Goal: Task Accomplishment & Management: Manage account settings

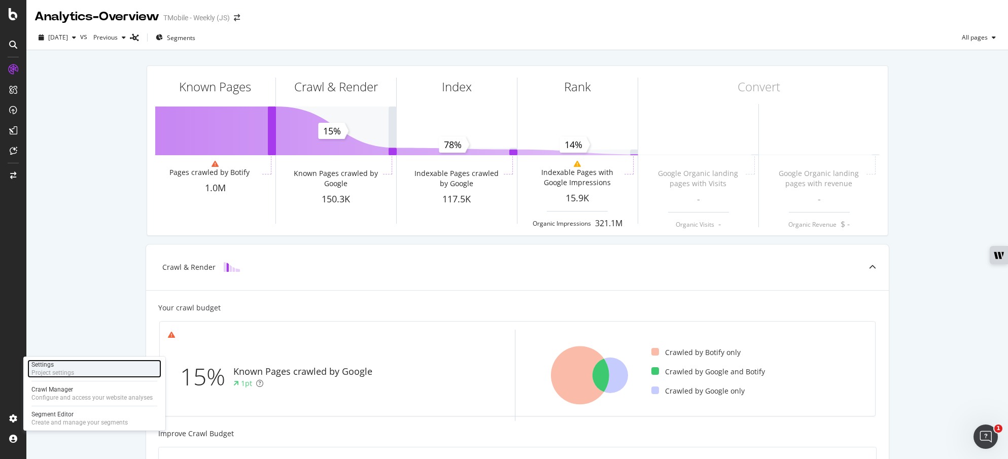
click at [80, 367] on div "Settings Project settings" at bounding box center [94, 369] width 134 height 18
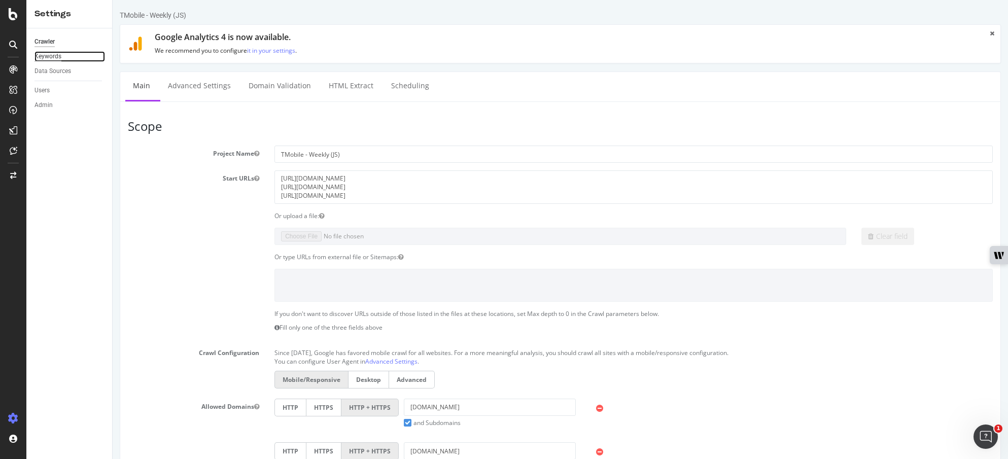
click at [55, 54] on div "Keywords" at bounding box center [47, 56] width 27 height 11
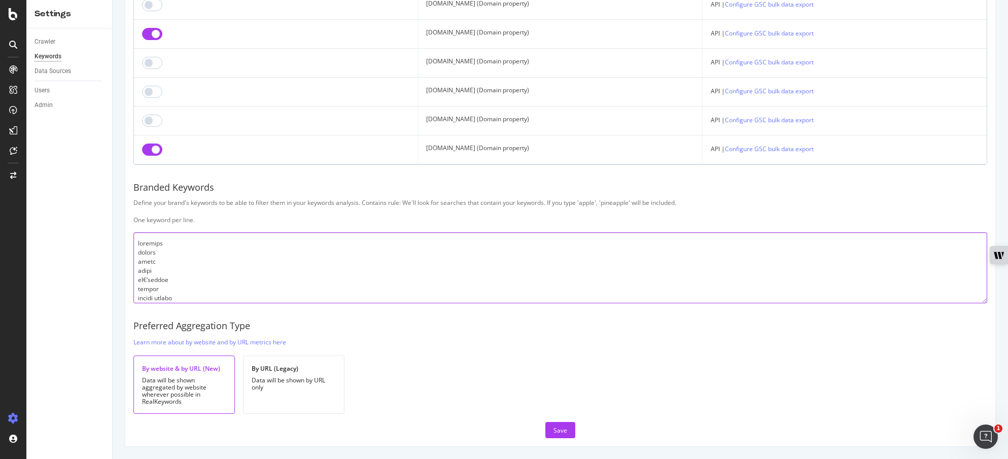
click at [136, 242] on textarea at bounding box center [560, 267] width 854 height 71
click at [553, 427] on div "Save" at bounding box center [560, 430] width 14 height 9
click at [134, 245] on textarea at bounding box center [560, 267] width 854 height 71
click at [135, 246] on textarea at bounding box center [560, 267] width 854 height 71
click at [135, 247] on textarea at bounding box center [560, 267] width 854 height 71
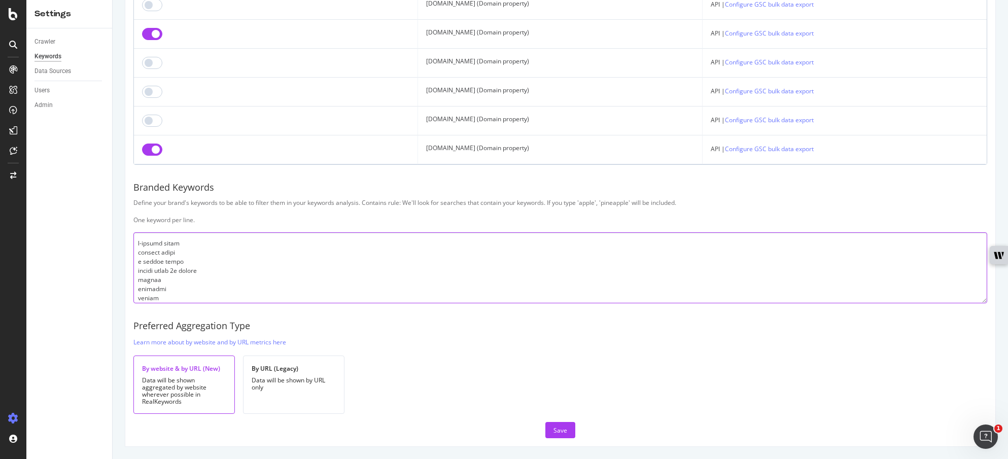
click at [136, 241] on textarea at bounding box center [560, 267] width 854 height 71
click at [136, 246] on textarea at bounding box center [560, 267] width 854 height 71
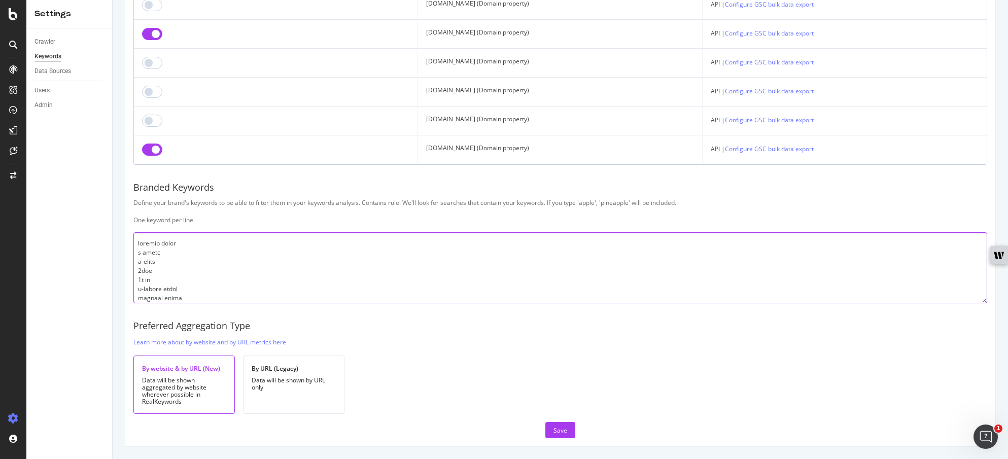
click at [136, 246] on textarea at bounding box center [560, 267] width 854 height 71
click at [138, 242] on textarea at bounding box center [560, 267] width 854 height 71
click at [188, 270] on textarea at bounding box center [560, 267] width 854 height 71
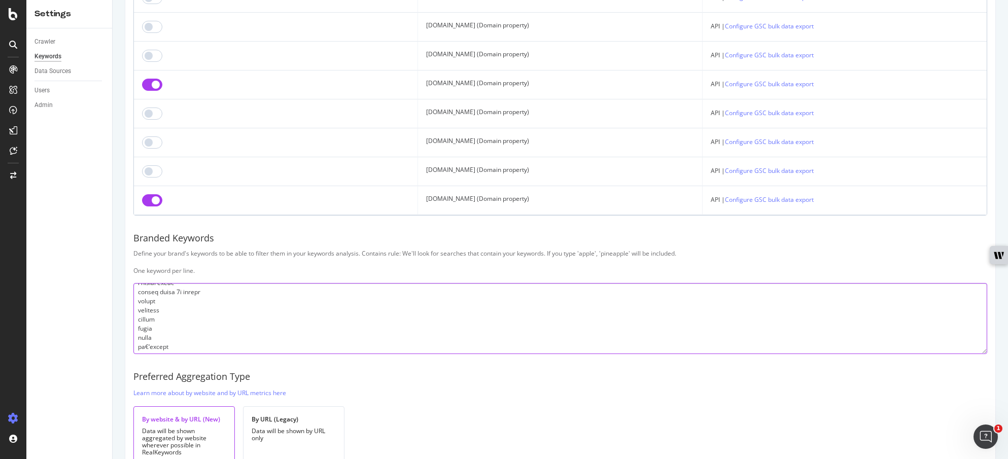
scroll to position [92, 0]
drag, startPoint x: 136, startPoint y: 293, endPoint x: 178, endPoint y: 309, distance: 44.0
click at [178, 309] on textarea at bounding box center [560, 318] width 854 height 71
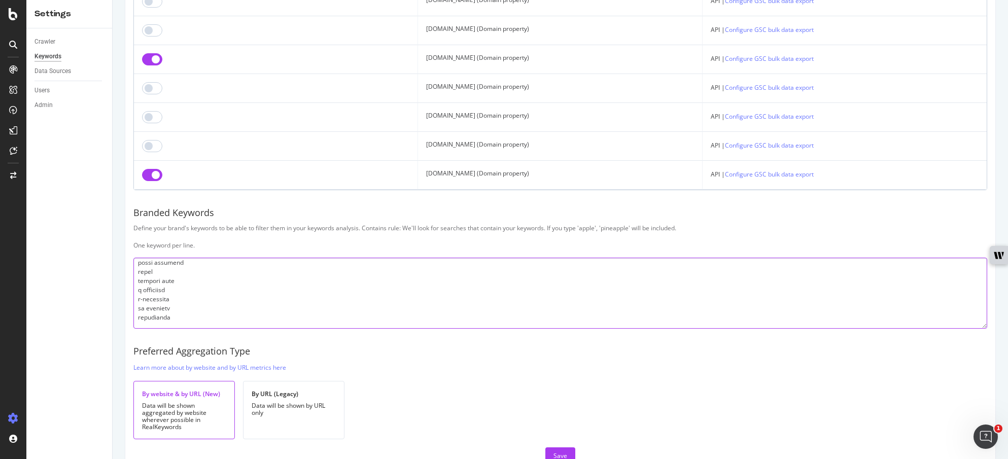
scroll to position [1297, 0]
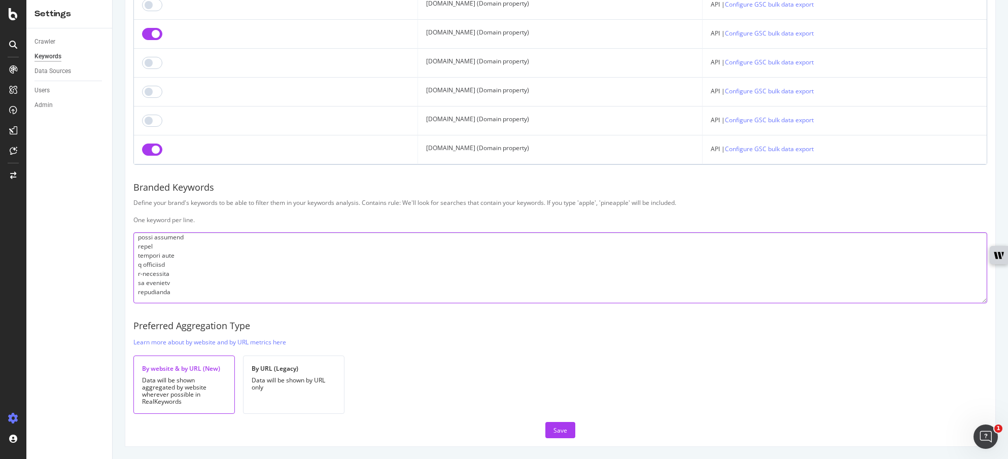
click at [174, 288] on textarea at bounding box center [560, 267] width 854 height 71
paste textarea "t-mobile fiber t mobile fiber tmobile fiber t fiber t-fiber 5guc 5g uc t-mobile…"
click at [183, 294] on textarea at bounding box center [560, 267] width 854 height 71
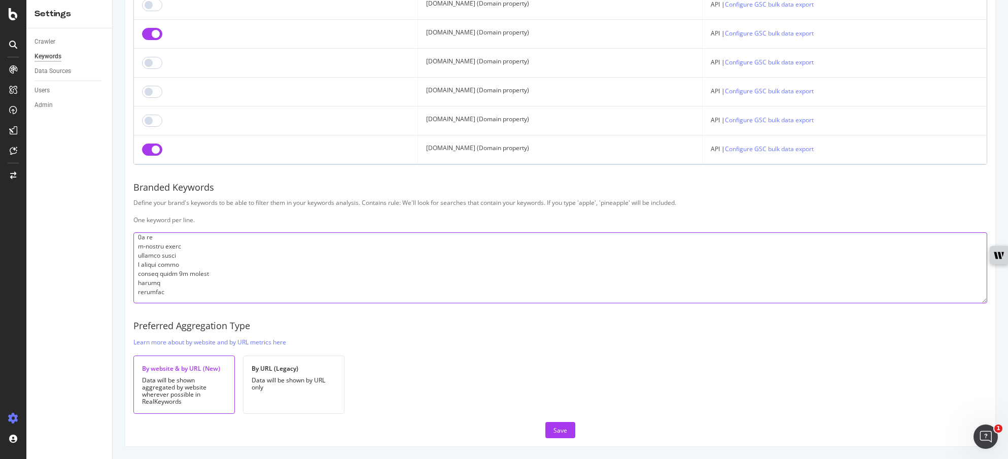
scroll to position [6127, 0]
click at [229, 302] on textarea at bounding box center [560, 267] width 854 height 71
drag, startPoint x: 167, startPoint y: 297, endPoint x: 140, endPoint y: 245, distance: 59.0
click at [140, 245] on textarea at bounding box center [560, 267] width 854 height 71
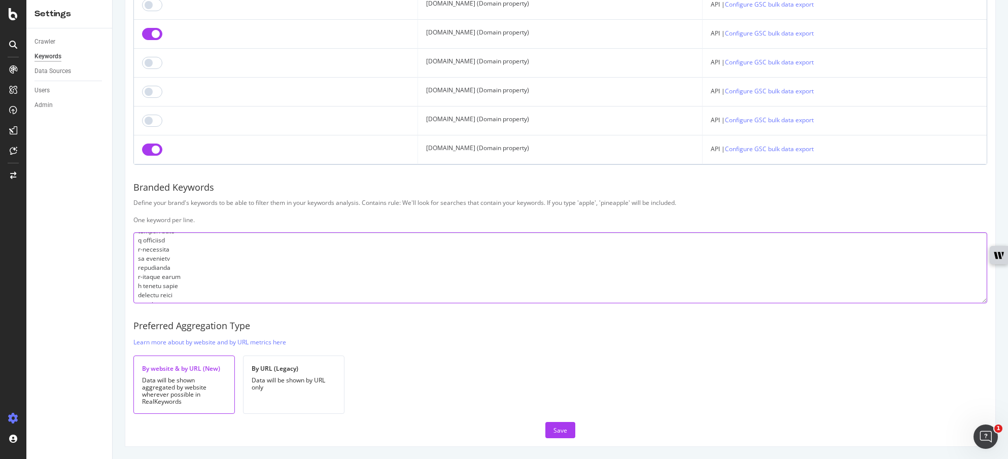
scroll to position [6027, 0]
click at [147, 280] on textarea at bounding box center [560, 267] width 854 height 71
drag, startPoint x: 134, startPoint y: 277, endPoint x: 195, endPoint y: 320, distance: 74.2
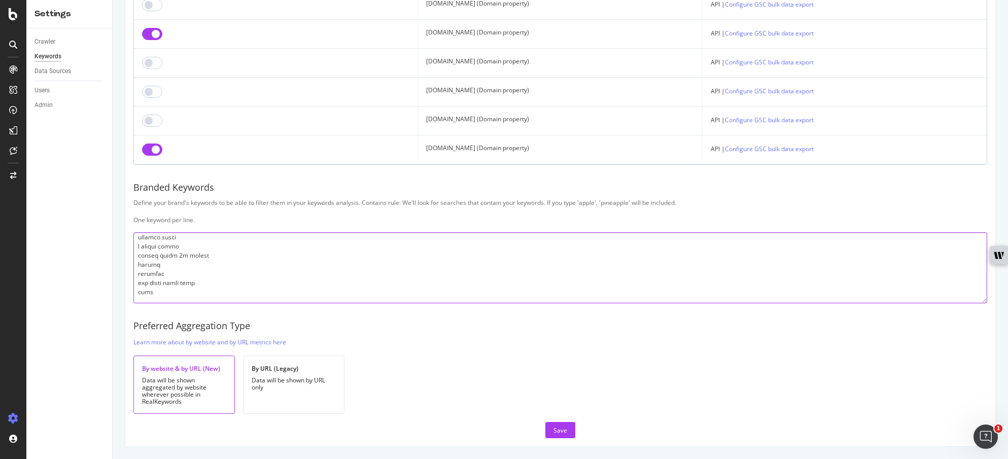
click at [194, 295] on textarea at bounding box center [560, 267] width 854 height 71
click at [175, 301] on textarea at bounding box center [560, 267] width 854 height 71
click at [553, 432] on div "Save" at bounding box center [560, 430] width 14 height 9
click at [557, 427] on div "Save" at bounding box center [560, 430] width 14 height 9
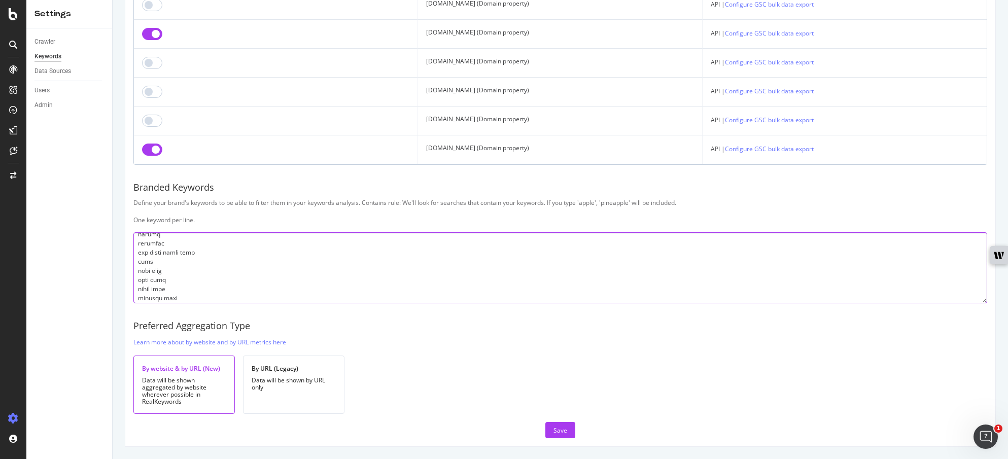
click at [718, 296] on textarea at bounding box center [560, 267] width 854 height 71
click at [198, 291] on textarea at bounding box center [560, 267] width 854 height 71
click at [196, 296] on textarea at bounding box center [560, 267] width 854 height 71
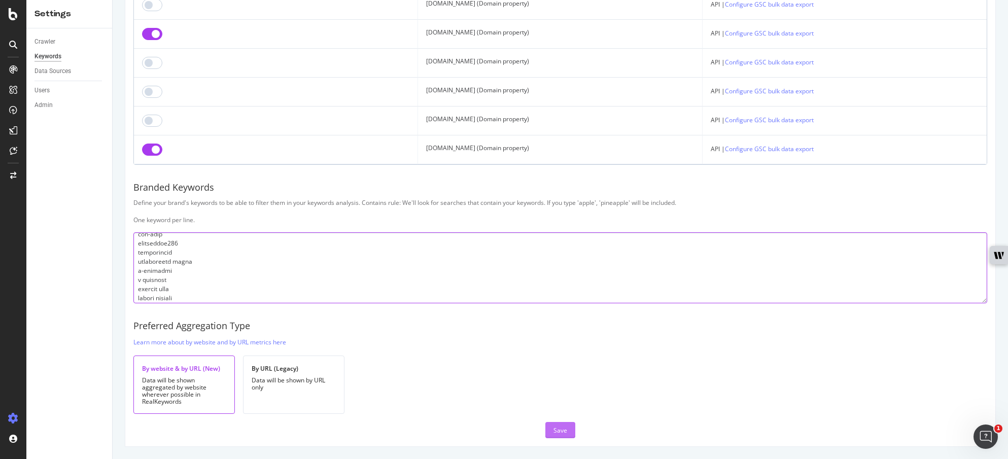
type textarea "loremi dolor sitam co€‘adipis elitse doeius tempor incidi utlabo etdolor magnaa…"
click at [560, 424] on div "Save" at bounding box center [560, 430] width 14 height 15
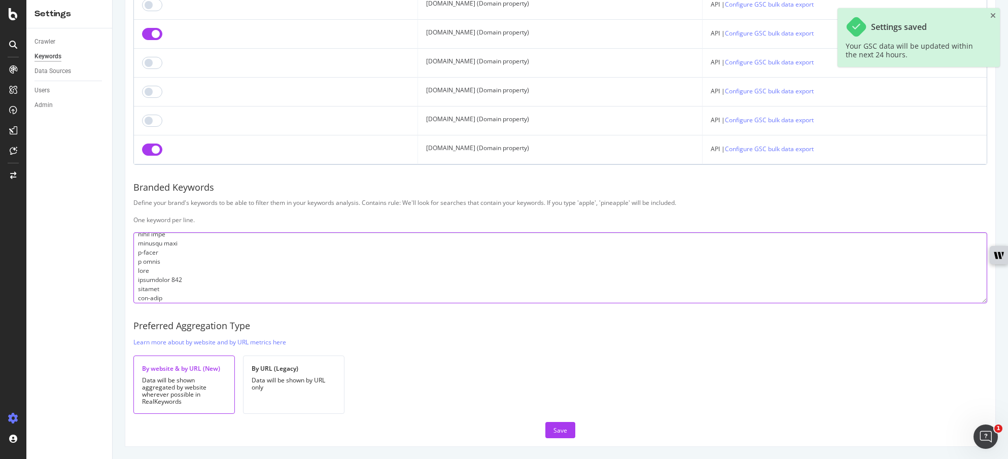
drag, startPoint x: 194, startPoint y: 298, endPoint x: 135, endPoint y: 256, distance: 72.1
click at [135, 256] on textarea at bounding box center [560, 267] width 854 height 71
click at [219, 268] on textarea at bounding box center [560, 267] width 854 height 71
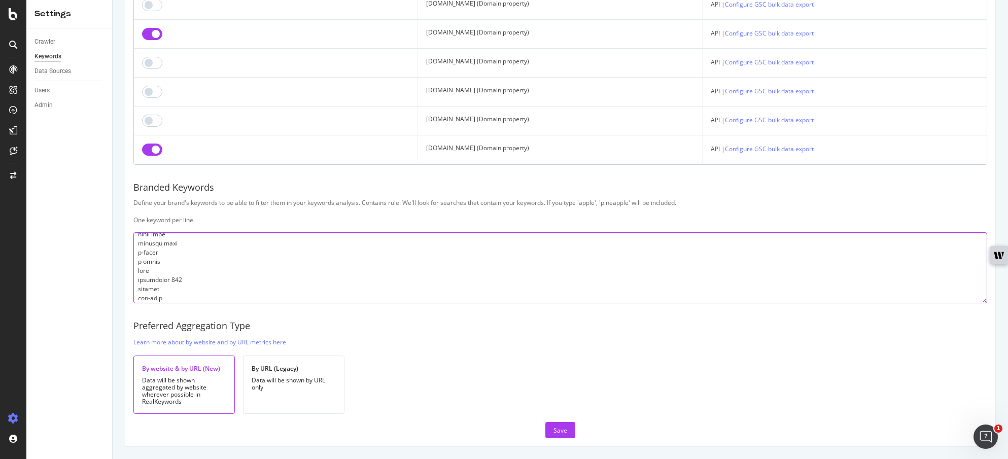
click at [159, 287] on textarea at bounding box center [560, 267] width 854 height 71
click at [553, 432] on div "Save" at bounding box center [560, 430] width 14 height 9
